Goal: Communication & Community: Connect with others

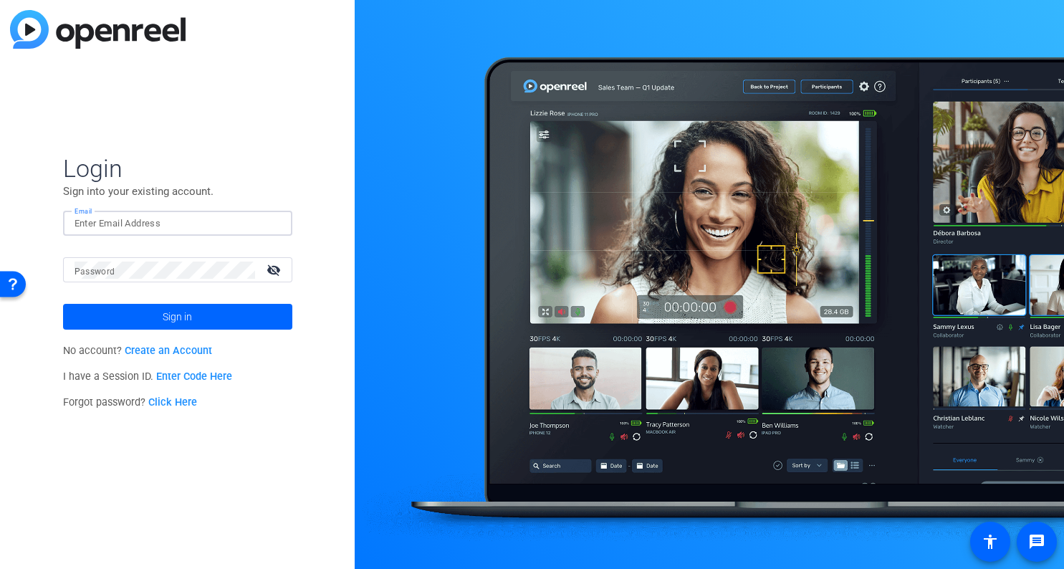
click at [200, 224] on input "Email" at bounding box center [177, 223] width 206 height 17
type input "2"
type input "[EMAIL_ADDRESS][DOMAIN_NAME]"
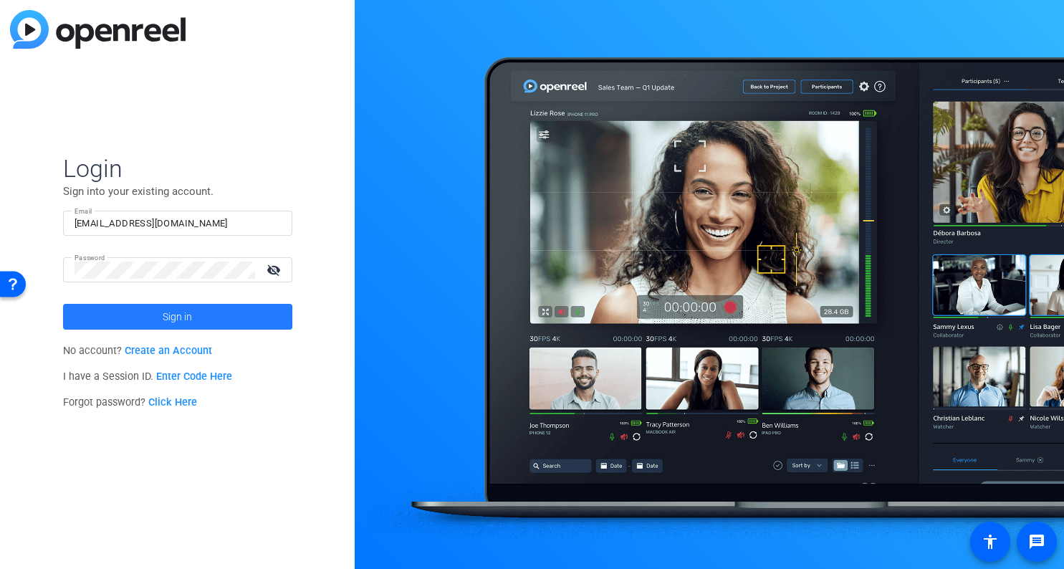
click at [155, 316] on span at bounding box center [177, 316] width 229 height 34
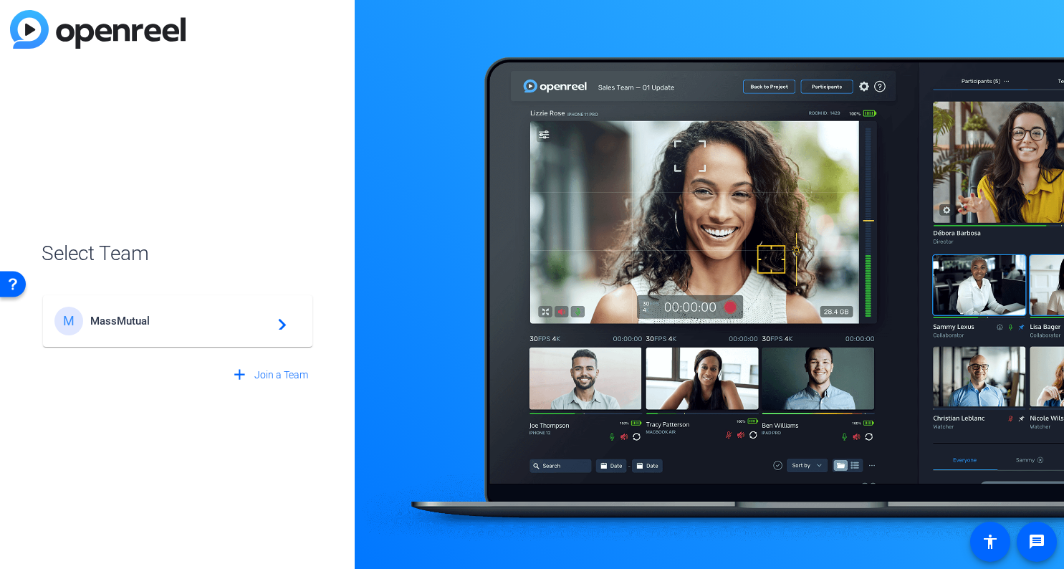
click at [143, 316] on span "MassMutual" at bounding box center [179, 320] width 179 height 13
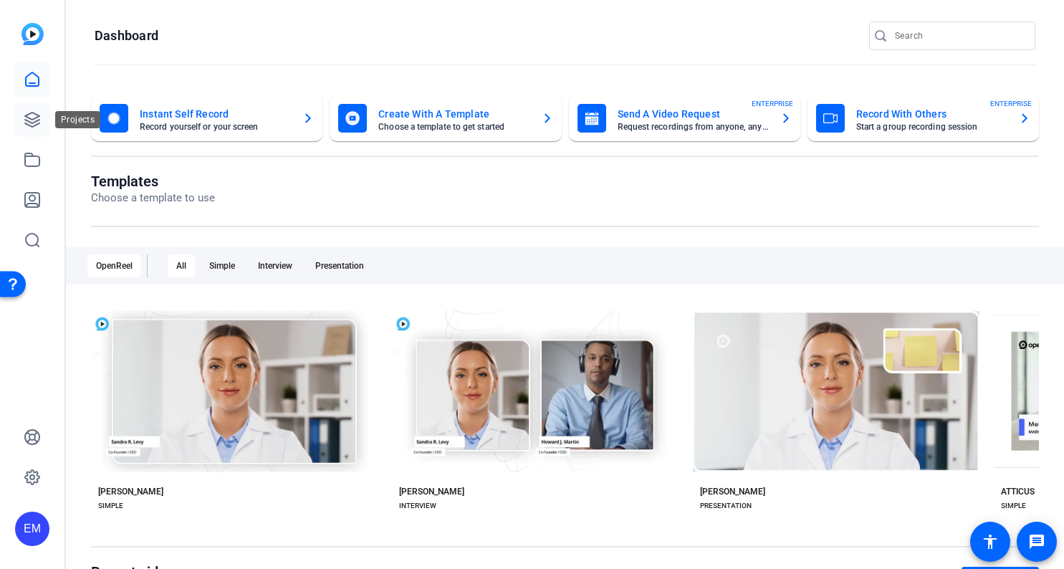
click at [37, 128] on icon at bounding box center [32, 119] width 17 height 17
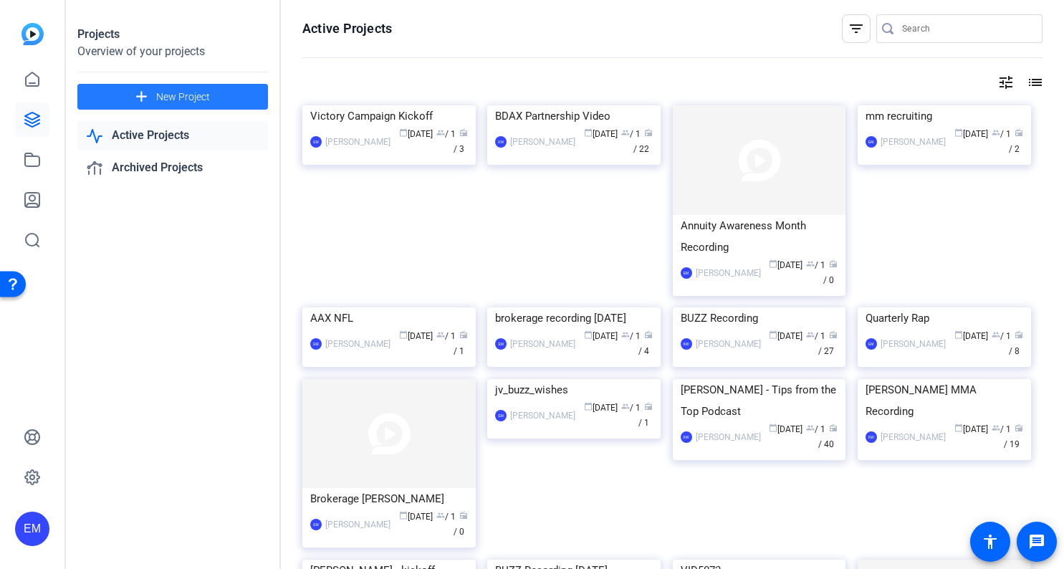
click at [216, 100] on span at bounding box center [172, 97] width 191 height 34
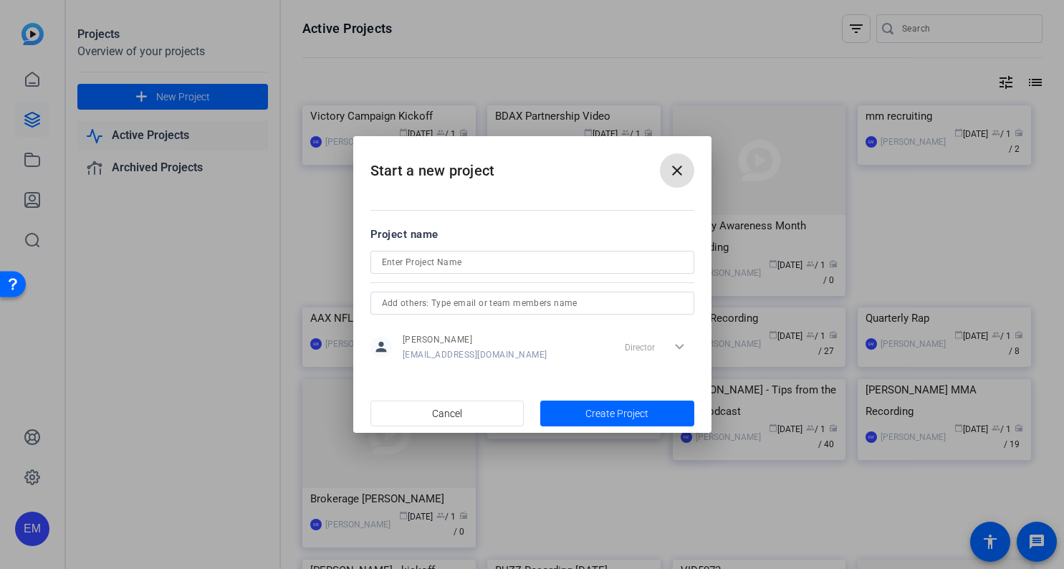
click at [588, 263] on input at bounding box center [532, 262] width 301 height 17
type input "Take the Time"
click at [613, 410] on span "Create Project" at bounding box center [616, 413] width 63 height 15
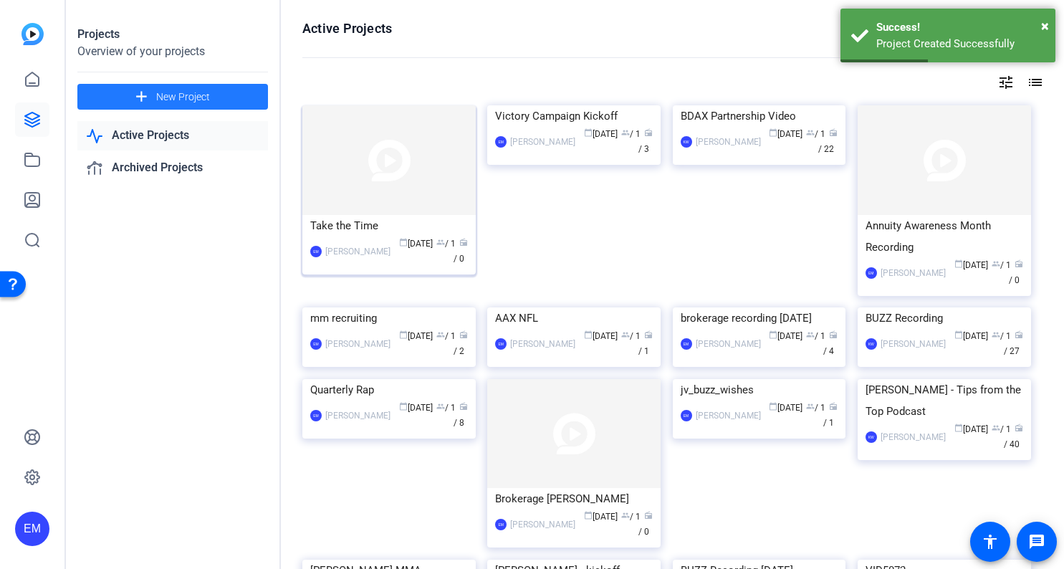
click at [364, 193] on img at bounding box center [388, 160] width 173 height 110
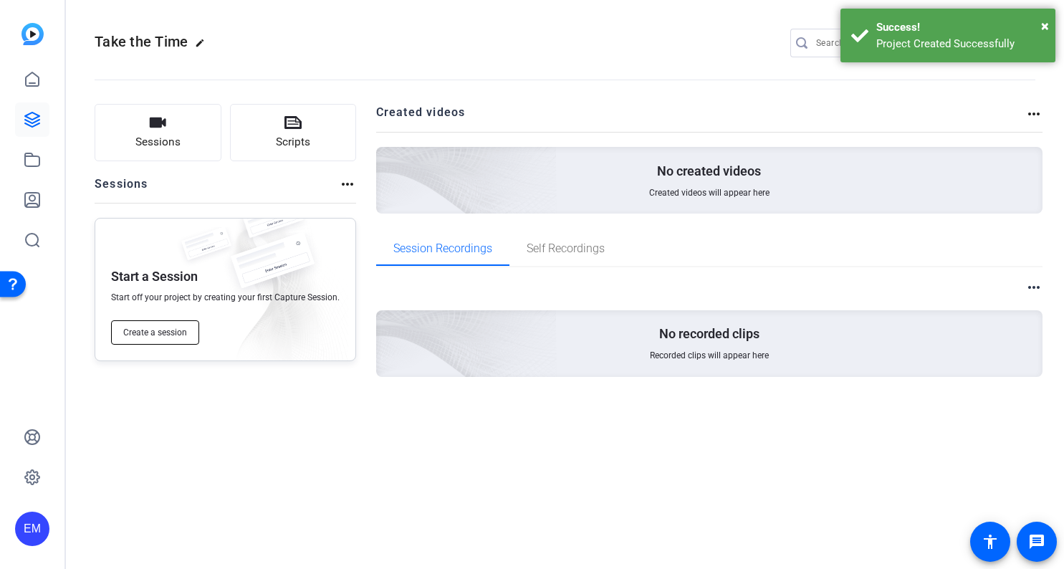
click at [166, 337] on span "Create a session" at bounding box center [155, 332] width 64 height 11
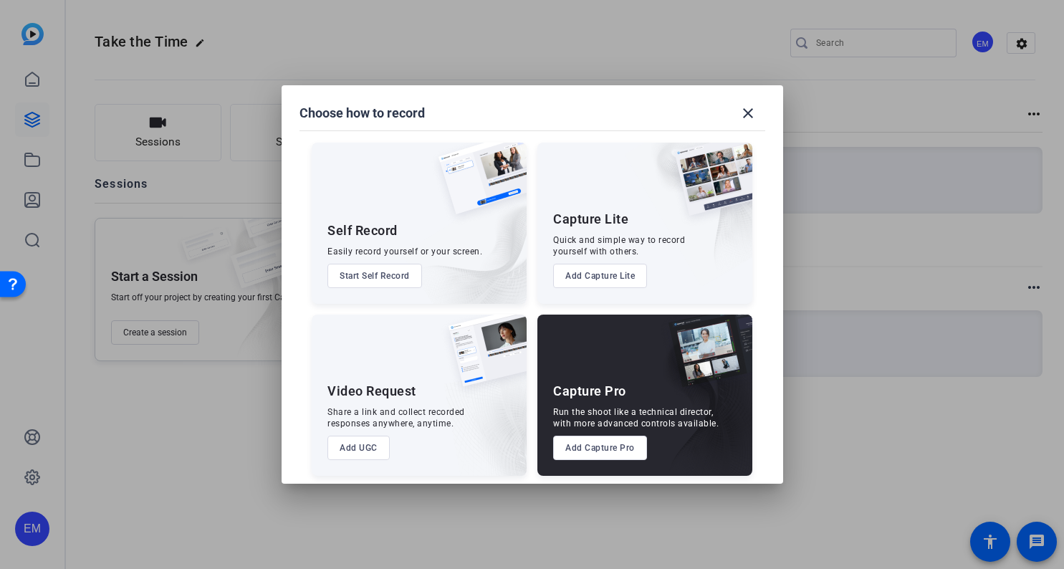
click at [606, 443] on button "Add Capture Pro" at bounding box center [600, 448] width 94 height 24
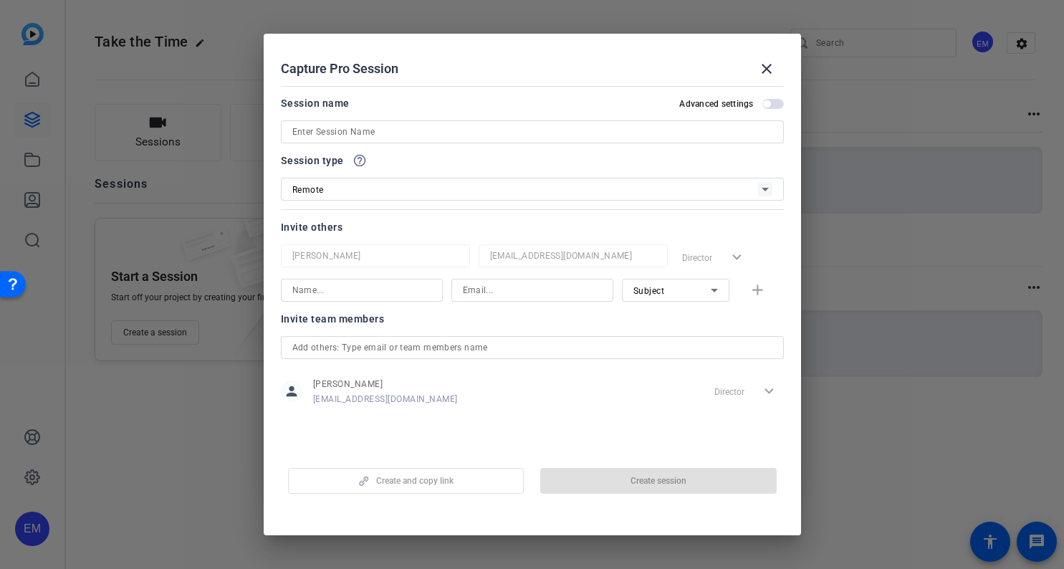
click at [504, 128] on input at bounding box center [532, 131] width 480 height 17
type input "t"
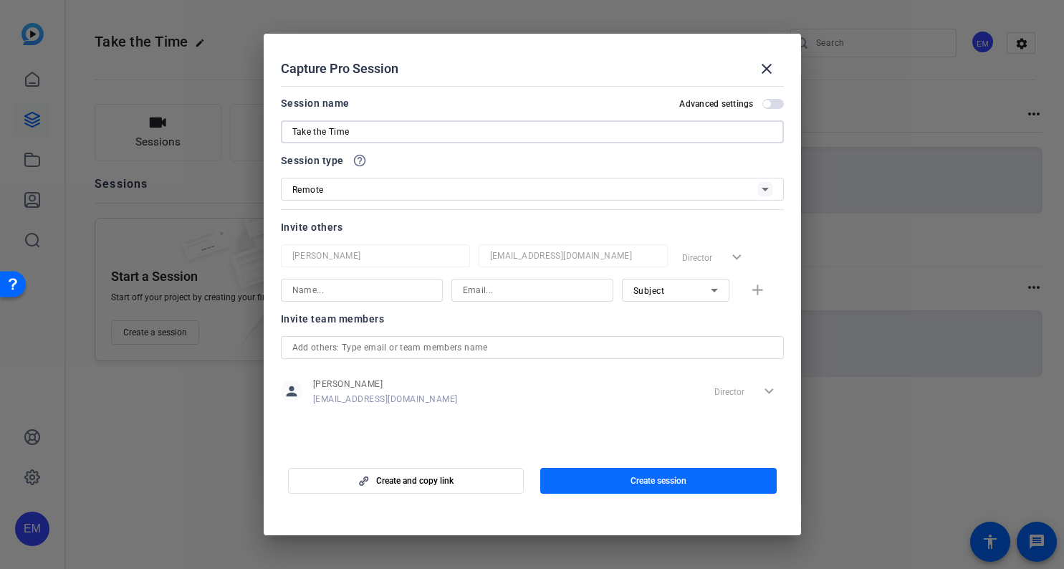
type input "Take the Time"
click at [605, 489] on span "button" at bounding box center [658, 480] width 236 height 34
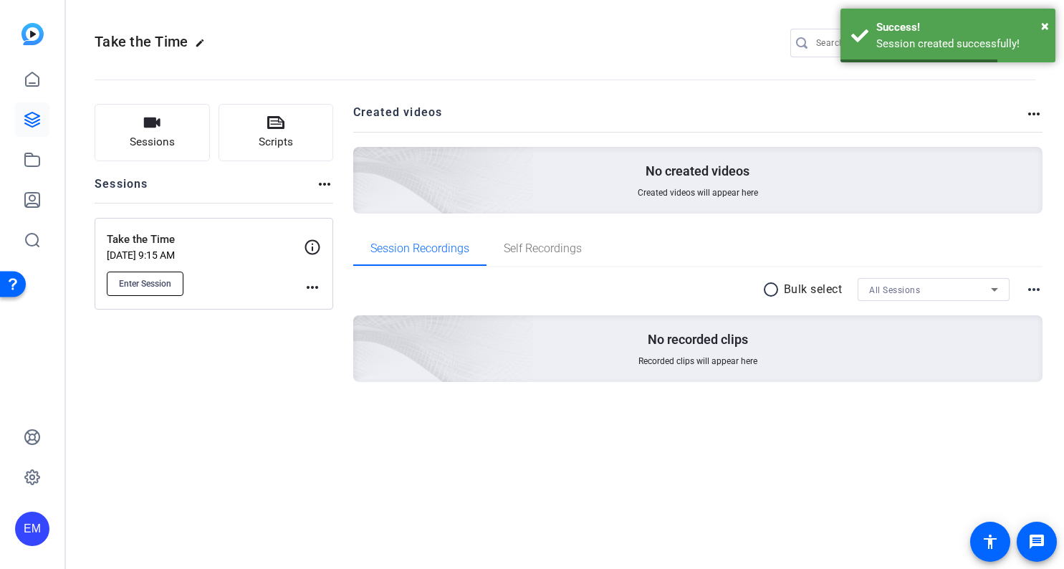
click at [170, 288] on span "Enter Session" at bounding box center [145, 283] width 52 height 11
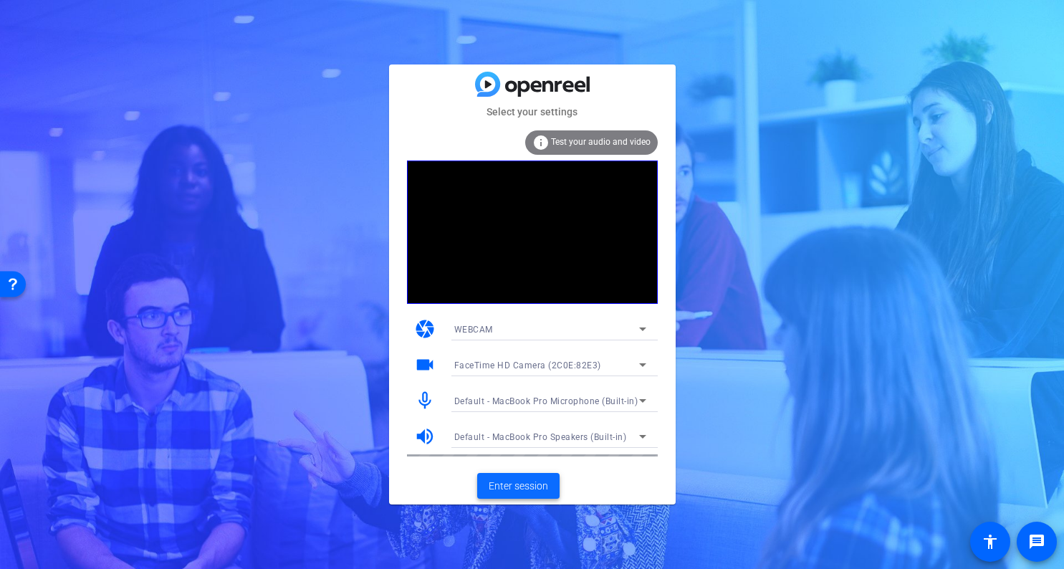
click at [518, 486] on span "Enter session" at bounding box center [518, 485] width 59 height 15
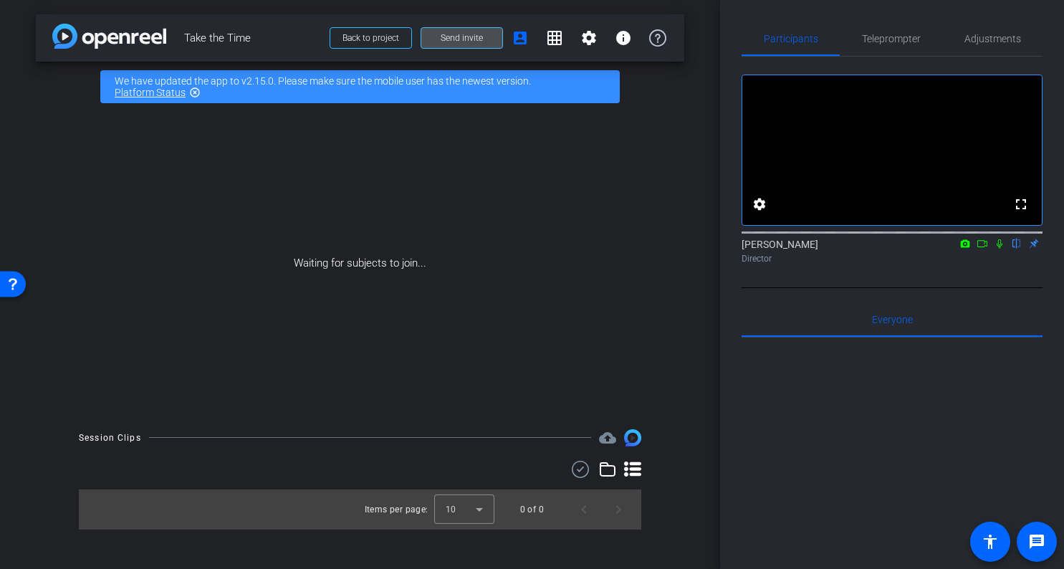
click at [451, 37] on span "Send invite" at bounding box center [462, 37] width 42 height 11
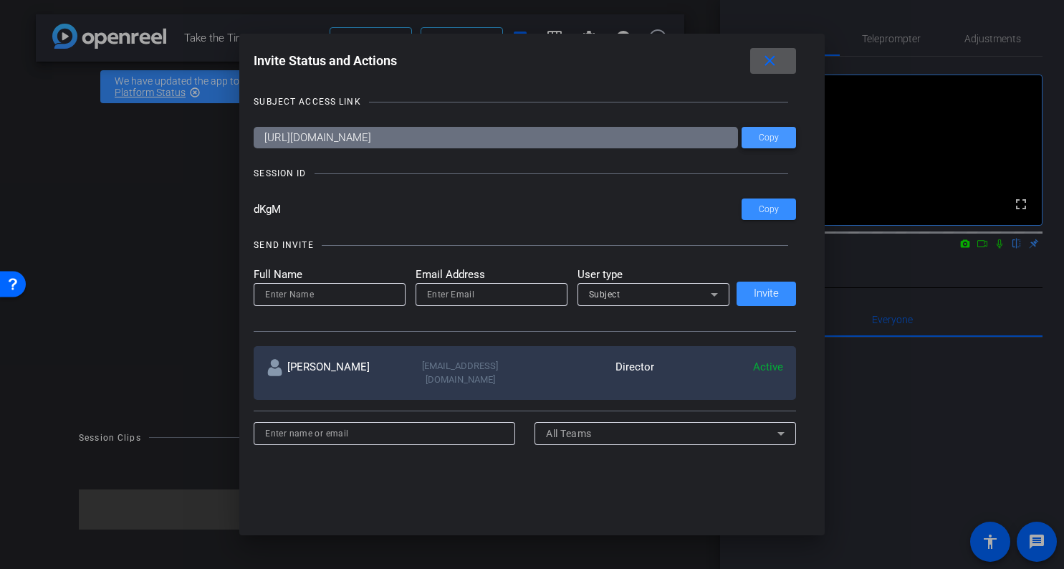
click at [782, 137] on span at bounding box center [768, 137] width 54 height 34
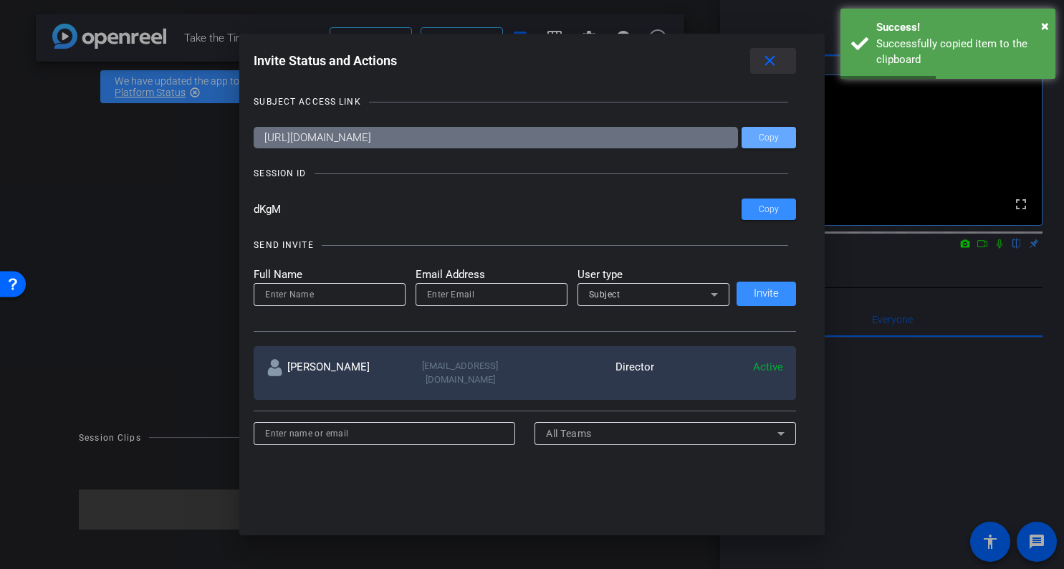
click at [767, 69] on mat-icon "close" at bounding box center [770, 61] width 18 height 18
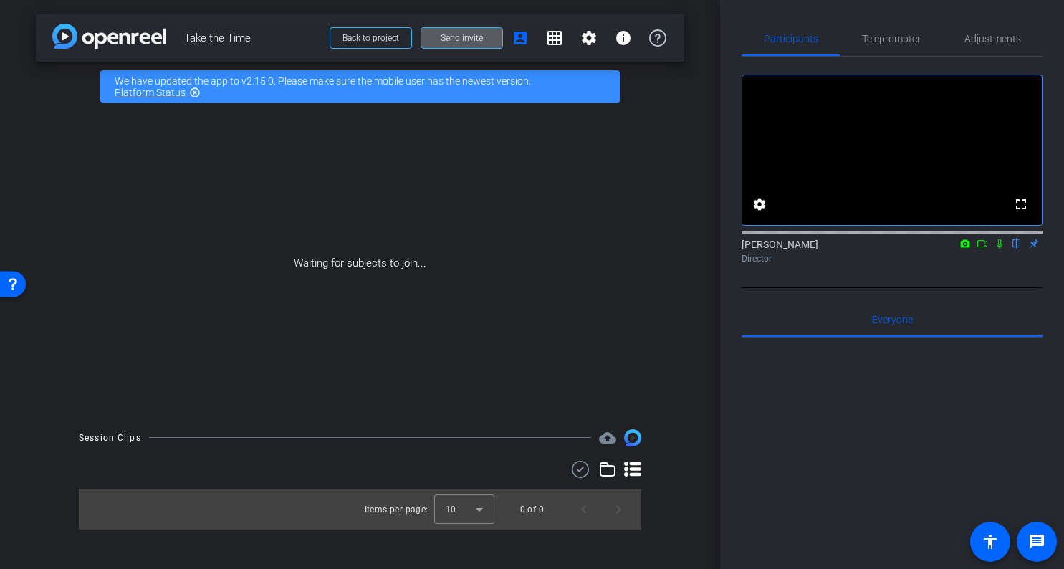
click at [446, 37] on span "Send invite" at bounding box center [462, 37] width 42 height 11
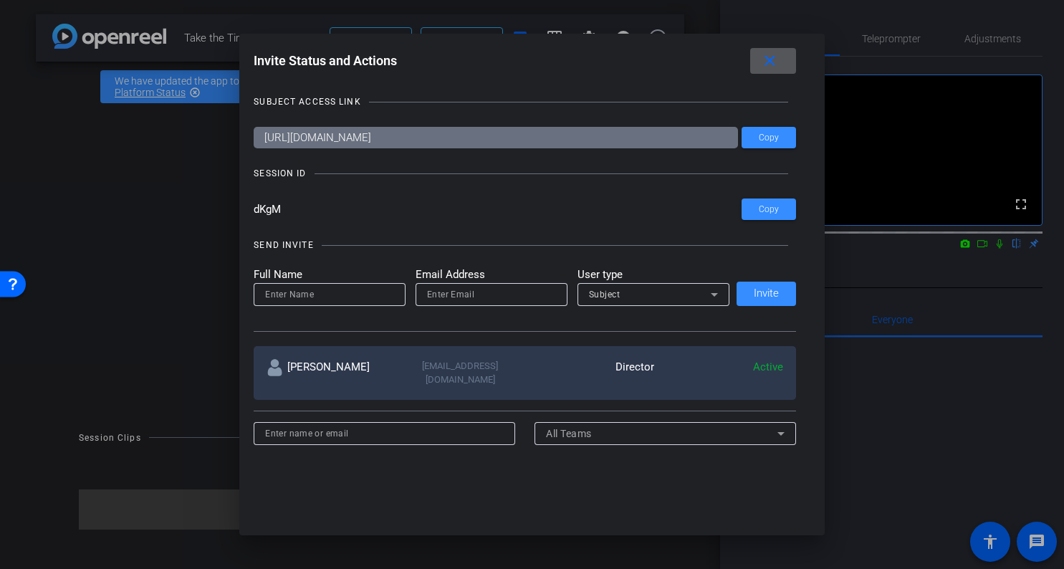
click at [357, 288] on input at bounding box center [329, 294] width 129 height 17
click at [438, 287] on input "email" at bounding box center [491, 294] width 129 height 17
paste input "mmitchell11@massmutual.com"
type input "mmitchell11@massmutual.com"
click at [365, 294] on input at bounding box center [329, 294] width 129 height 17
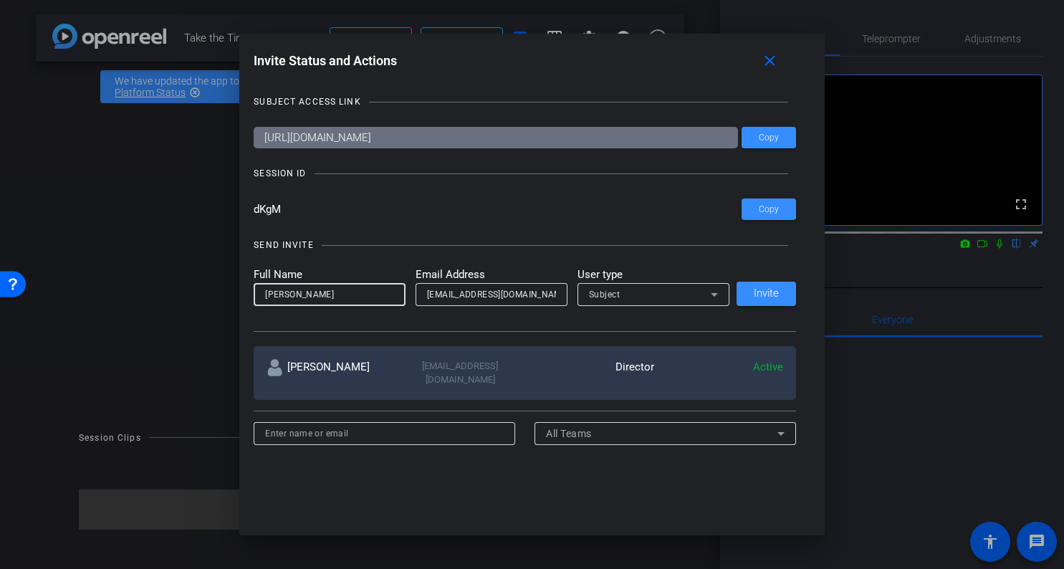
type input "Mary Mitchell"
click at [684, 288] on div "Subject" at bounding box center [650, 294] width 122 height 18
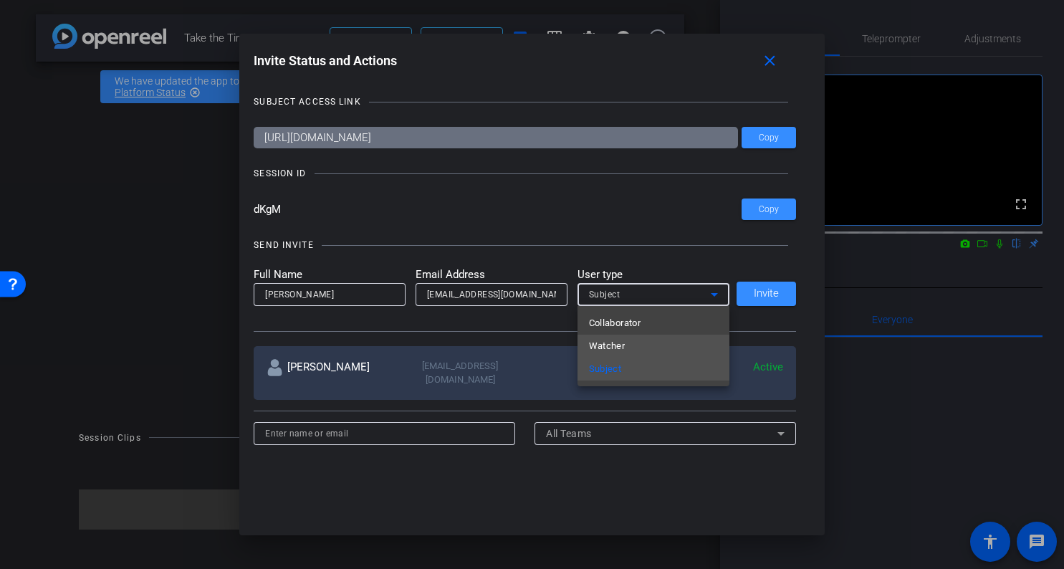
click at [649, 349] on mat-option "Watcher" at bounding box center [653, 346] width 152 height 23
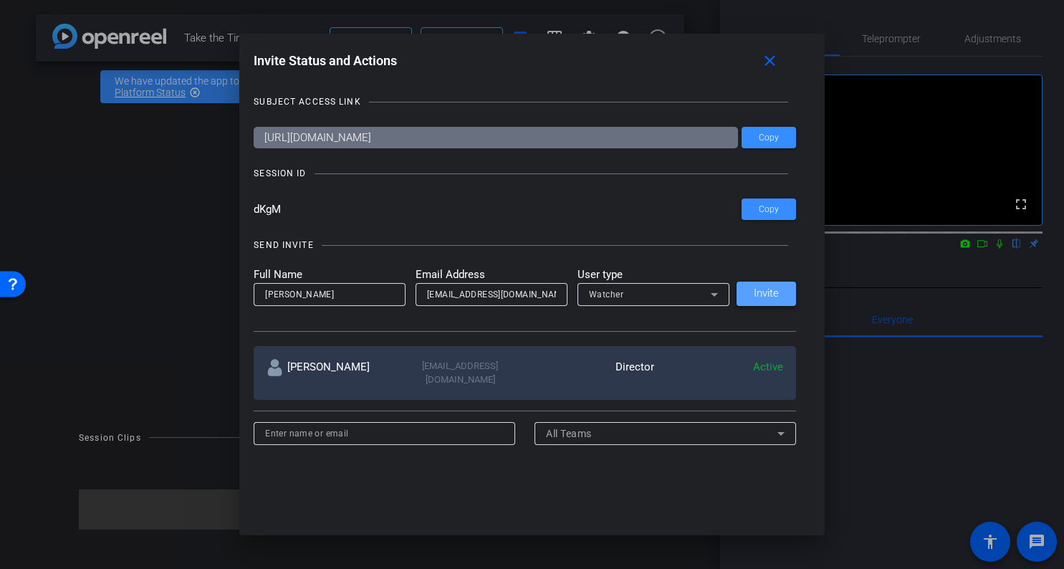
click at [762, 289] on span "Invite" at bounding box center [766, 293] width 25 height 11
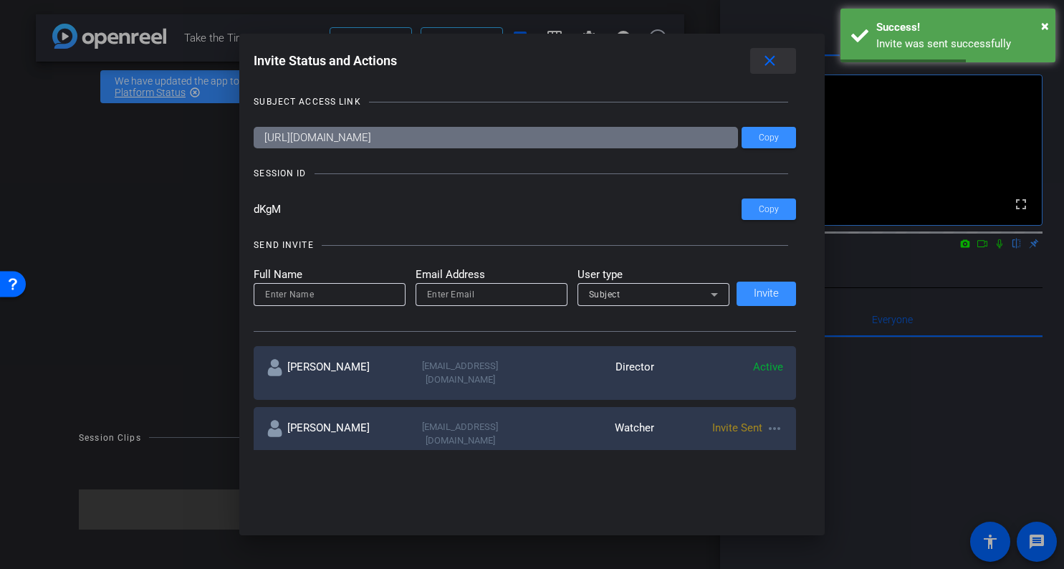
click at [765, 61] on mat-icon "close" at bounding box center [770, 61] width 18 height 18
